Goal: Transaction & Acquisition: Purchase product/service

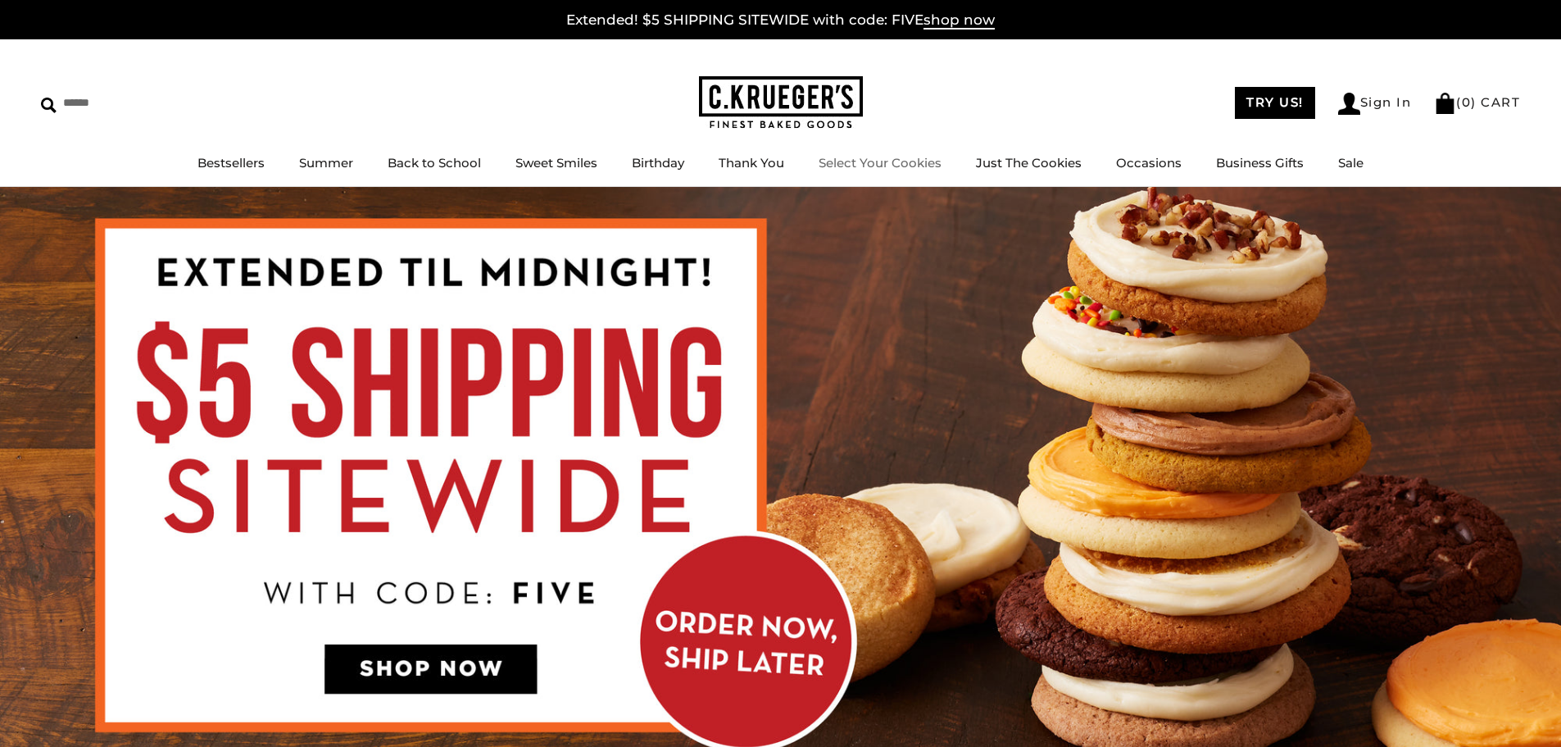
click at [890, 163] on link "Select Your Cookies" at bounding box center [880, 163] width 123 height 16
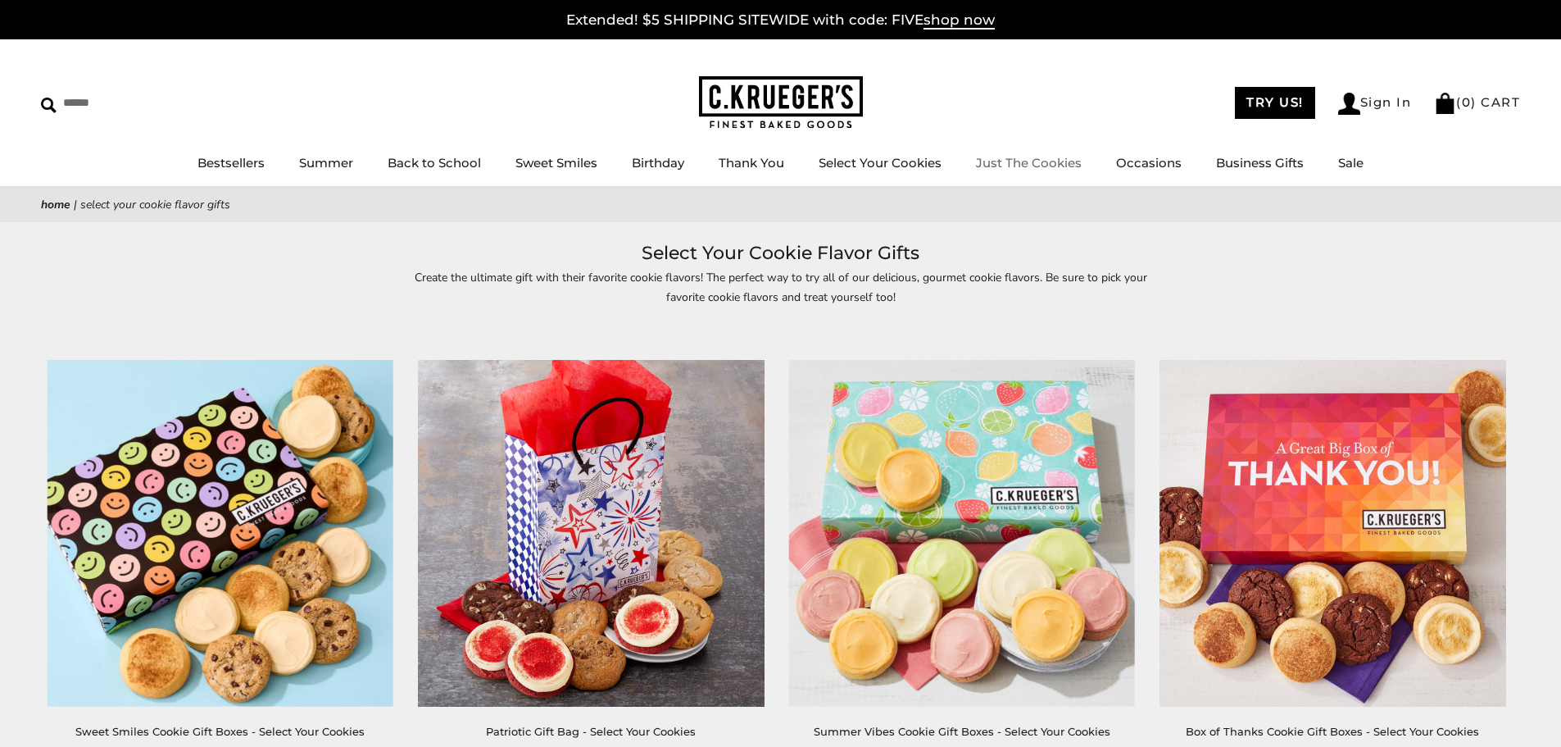
click at [997, 157] on link "Just The Cookies" at bounding box center [1029, 163] width 106 height 16
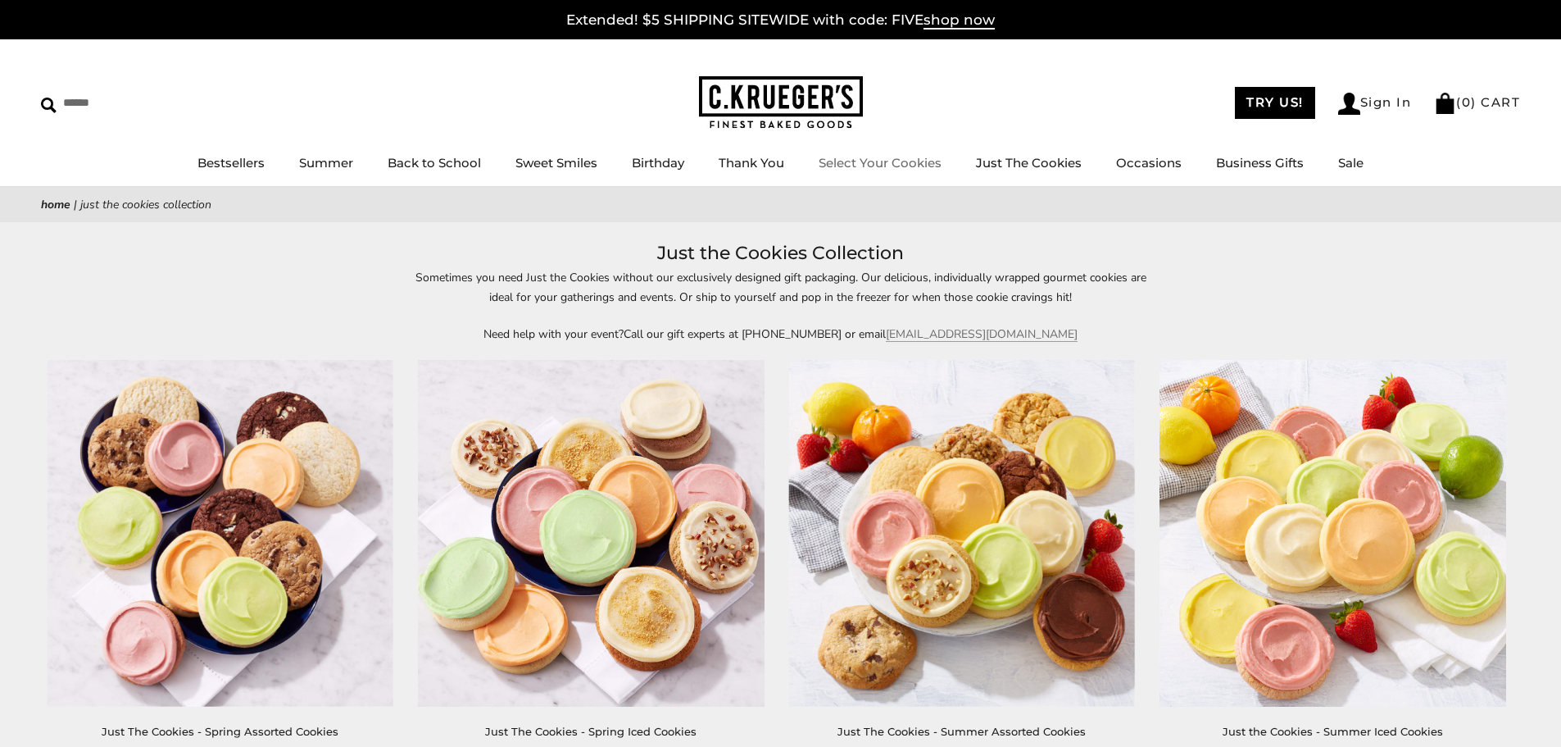
click at [936, 161] on link "Select Your Cookies" at bounding box center [880, 163] width 123 height 16
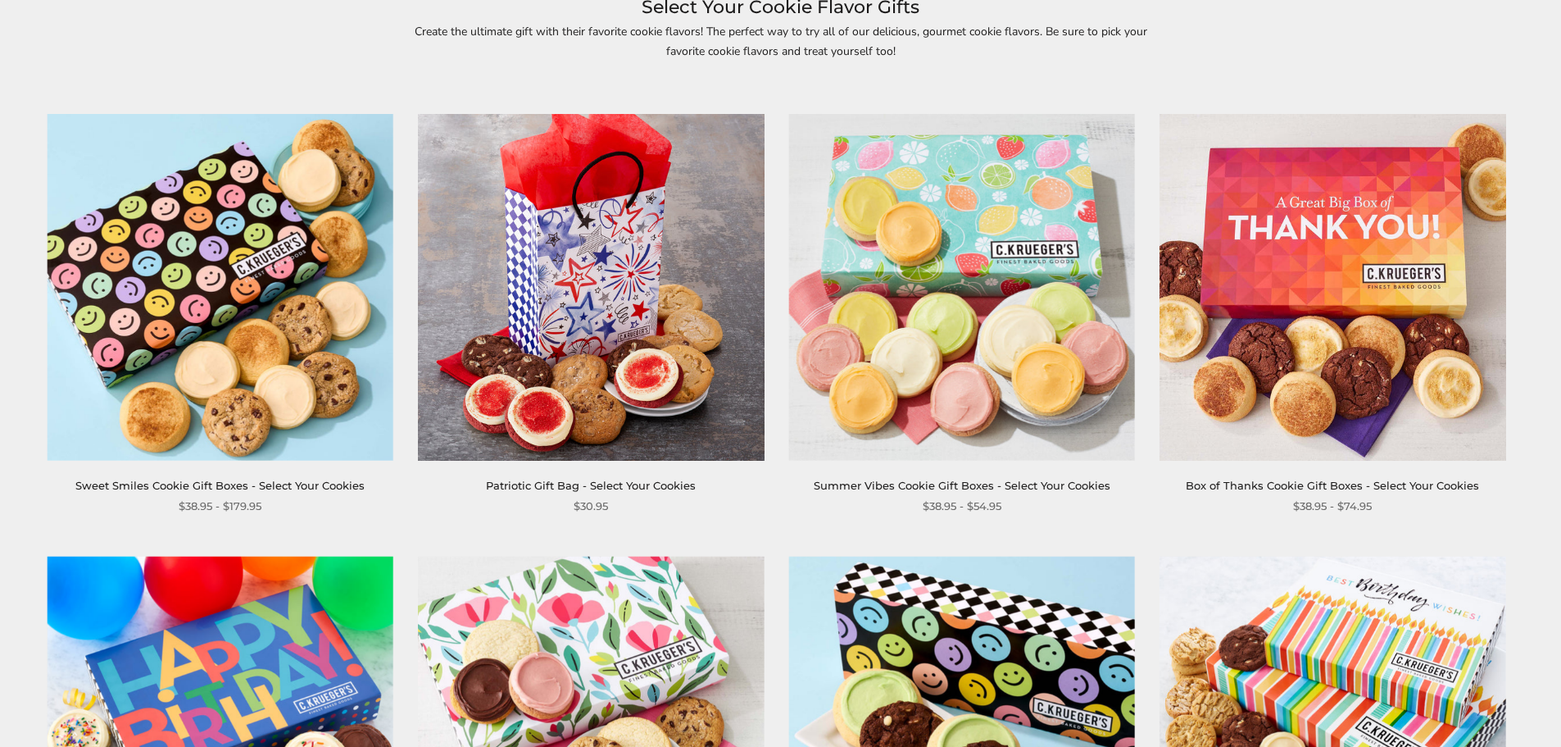
click at [302, 488] on link "Sweet Smiles Cookie Gift Boxes - Select Your Cookies" at bounding box center [219, 485] width 289 height 13
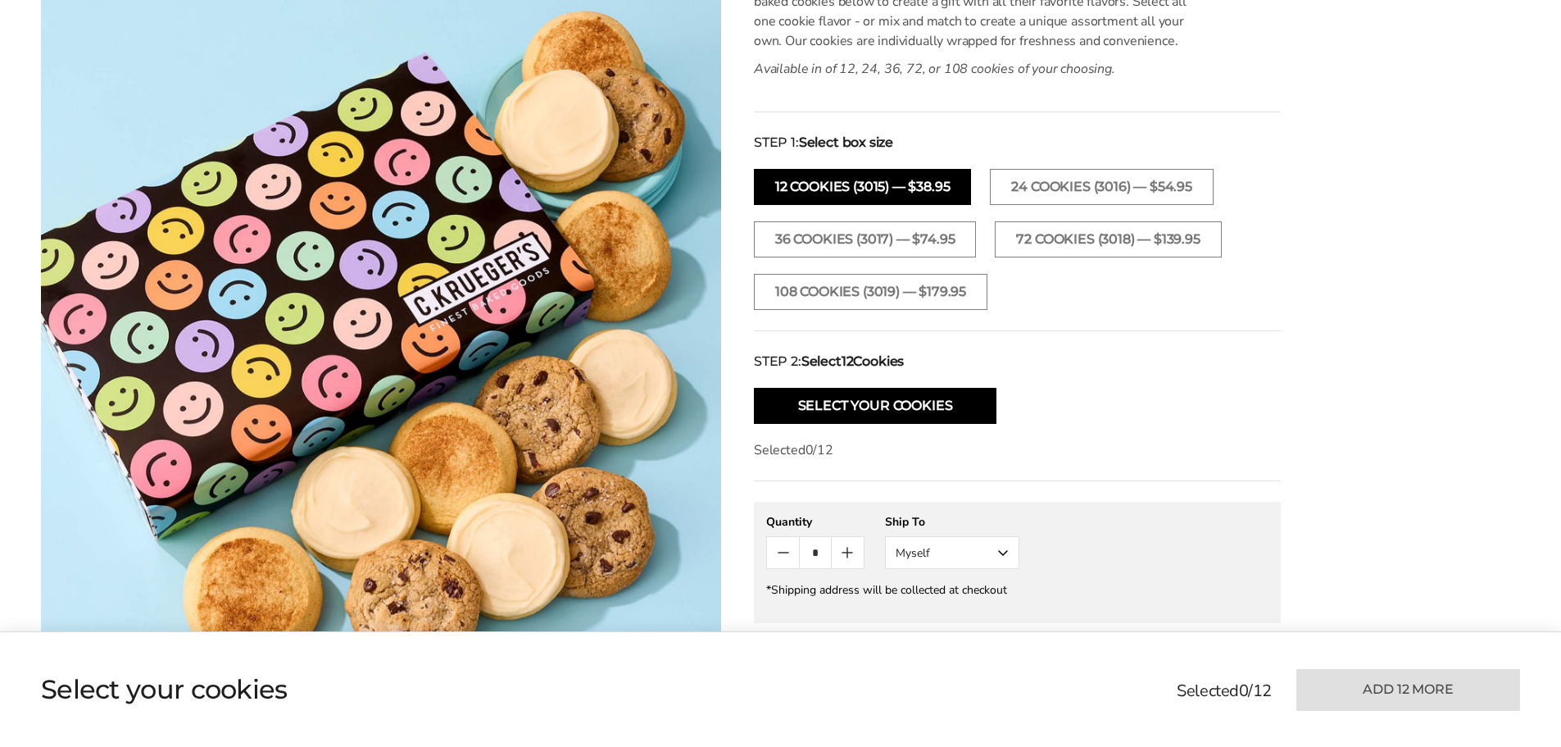
scroll to position [738, 0]
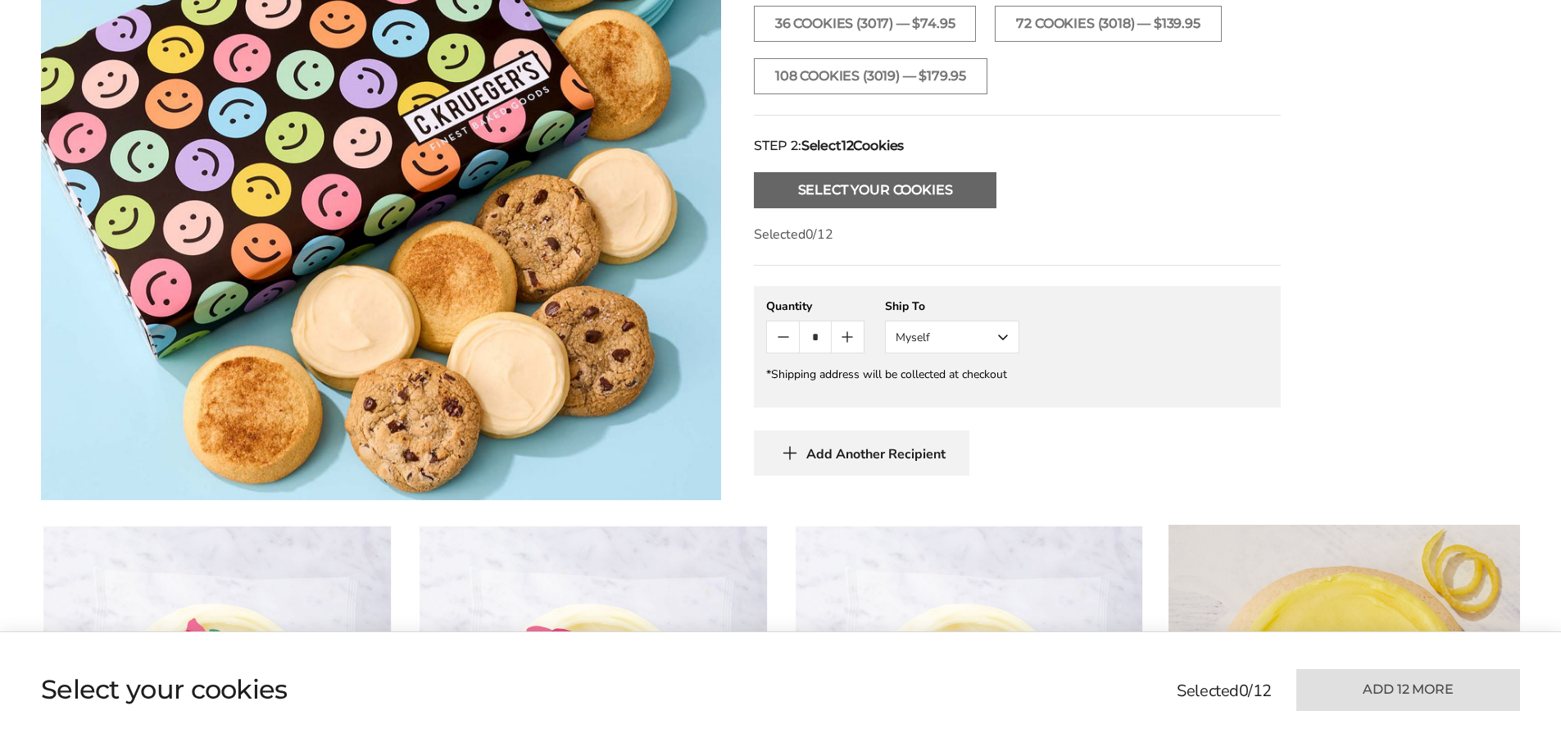
click at [933, 184] on button "Select Your Cookies" at bounding box center [875, 190] width 243 height 36
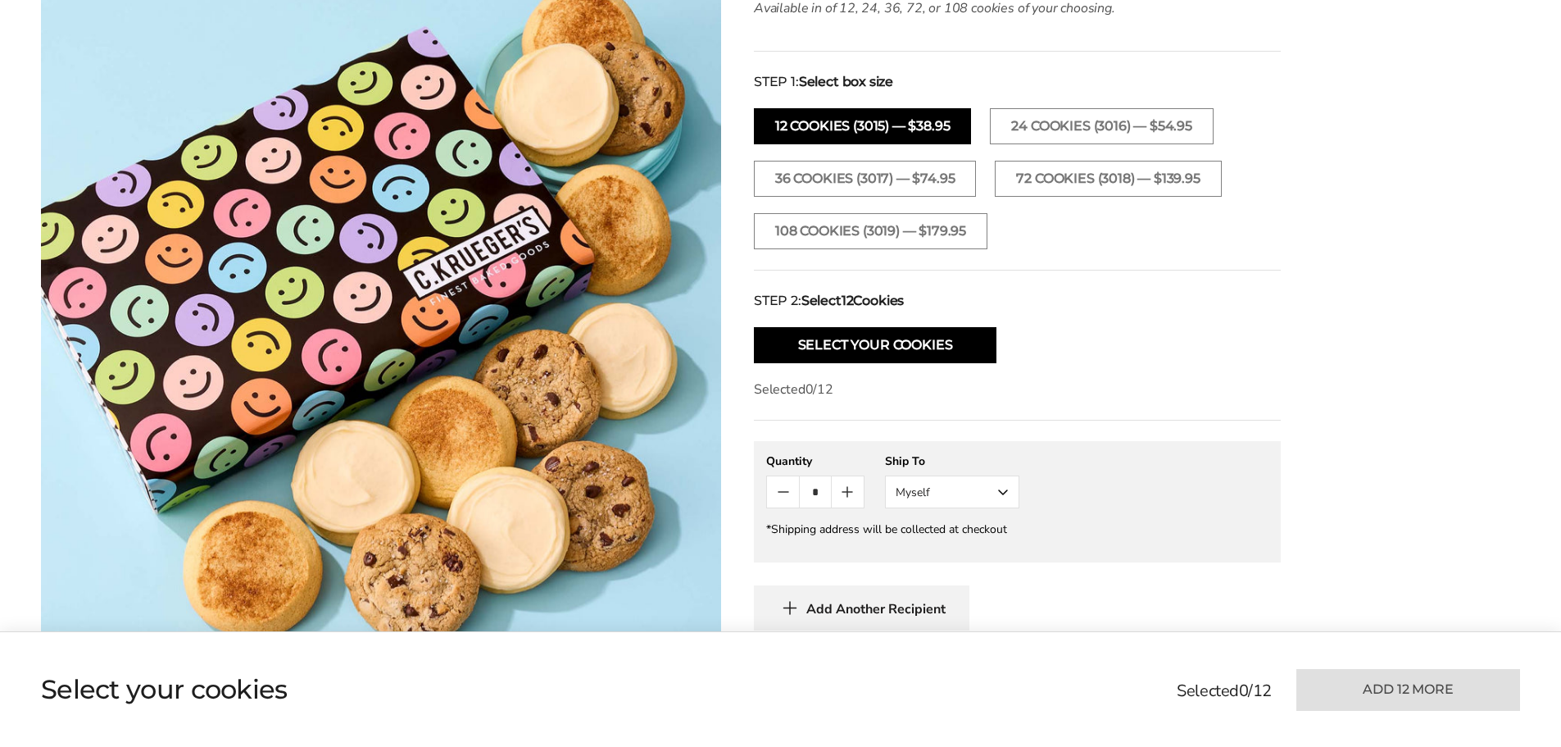
scroll to position [344, 0]
